Goal: Task Accomplishment & Management: Use online tool/utility

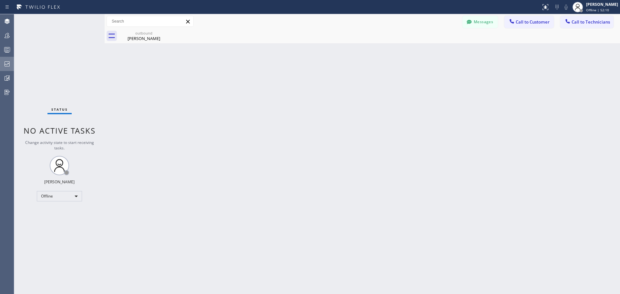
click at [6, 62] on icon at bounding box center [7, 64] width 8 height 8
